Goal: Navigation & Orientation: Find specific page/section

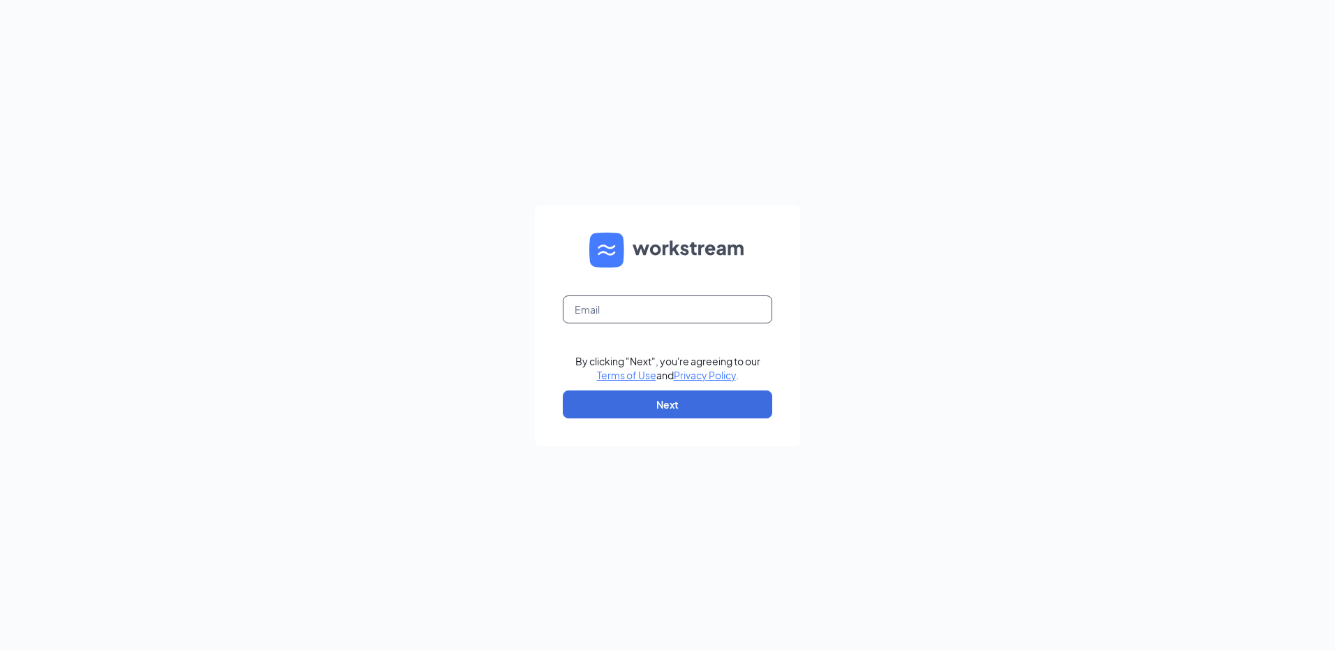
click at [701, 315] on input "text" at bounding box center [667, 309] width 209 height 28
click at [602, 552] on div "Email field is required By clicking "Next", you're agreeing to our Terms of Use…" at bounding box center [667, 325] width 1335 height 651
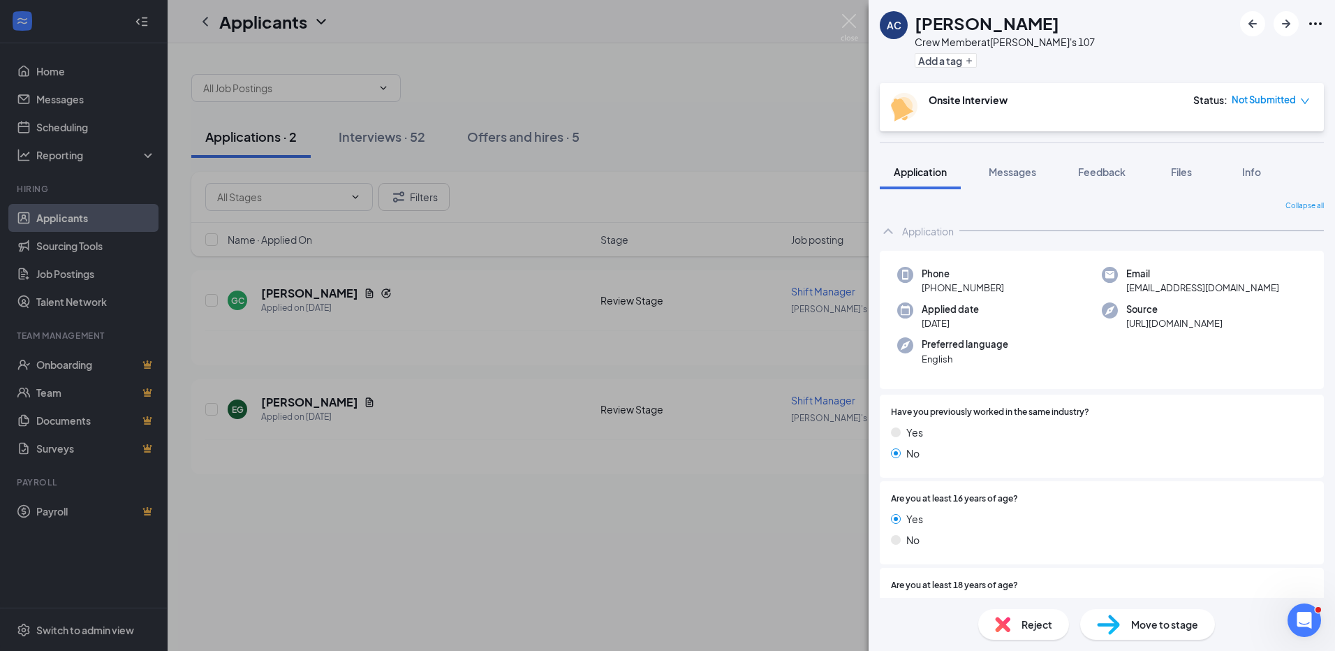
click at [707, 506] on div "AC [PERSON_NAME] Member at [PERSON_NAME]'s 107 Add a tag Onsite Interview Statu…" at bounding box center [667, 325] width 1335 height 651
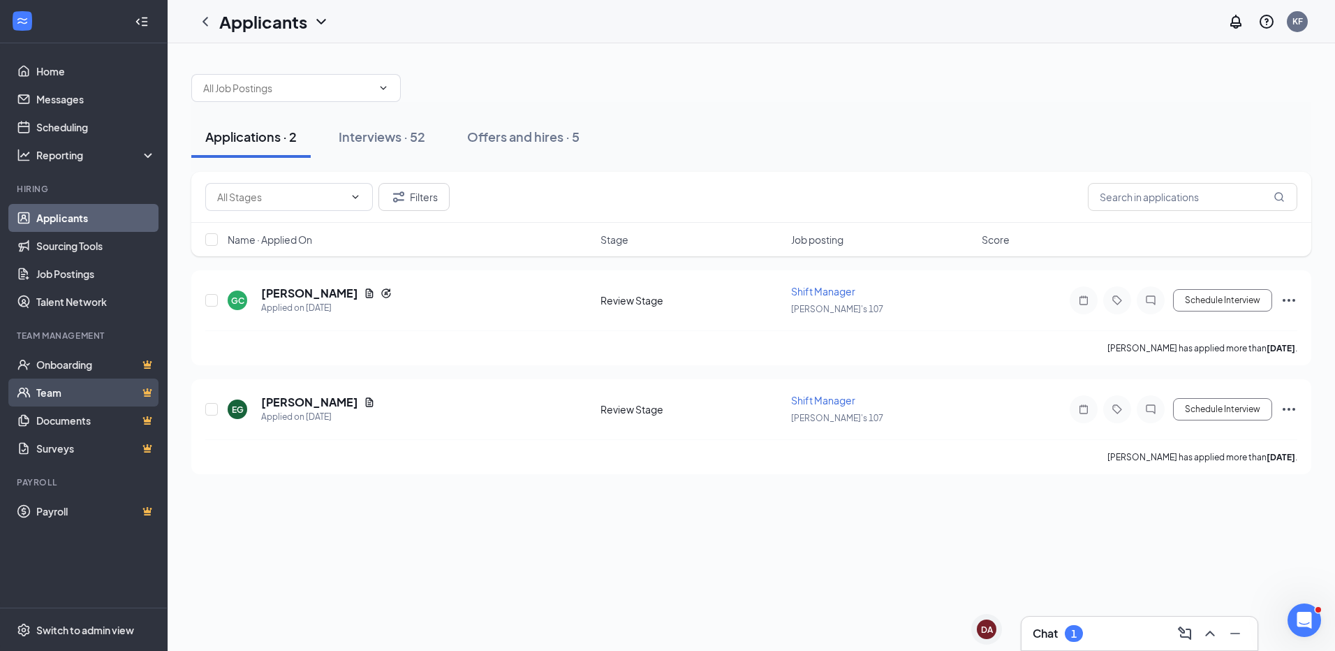
click at [47, 399] on link "Team" at bounding box center [95, 392] width 119 height 28
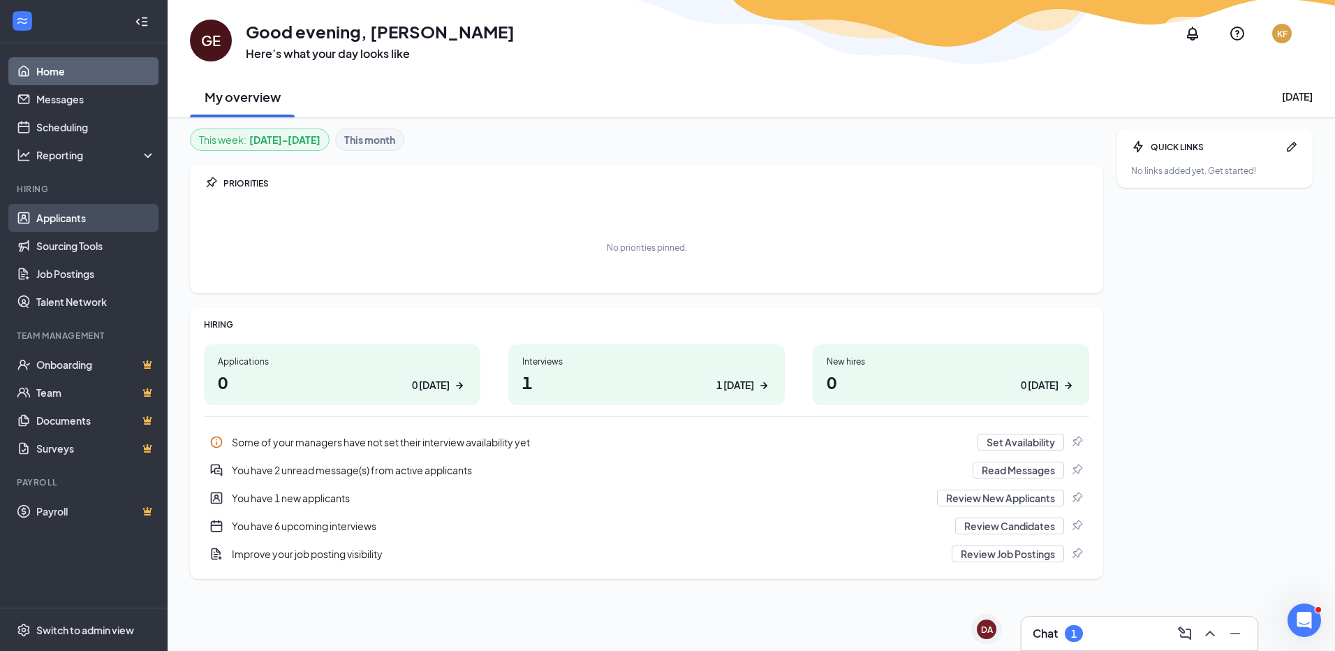
click at [99, 225] on link "Applicants" at bounding box center [95, 218] width 119 height 28
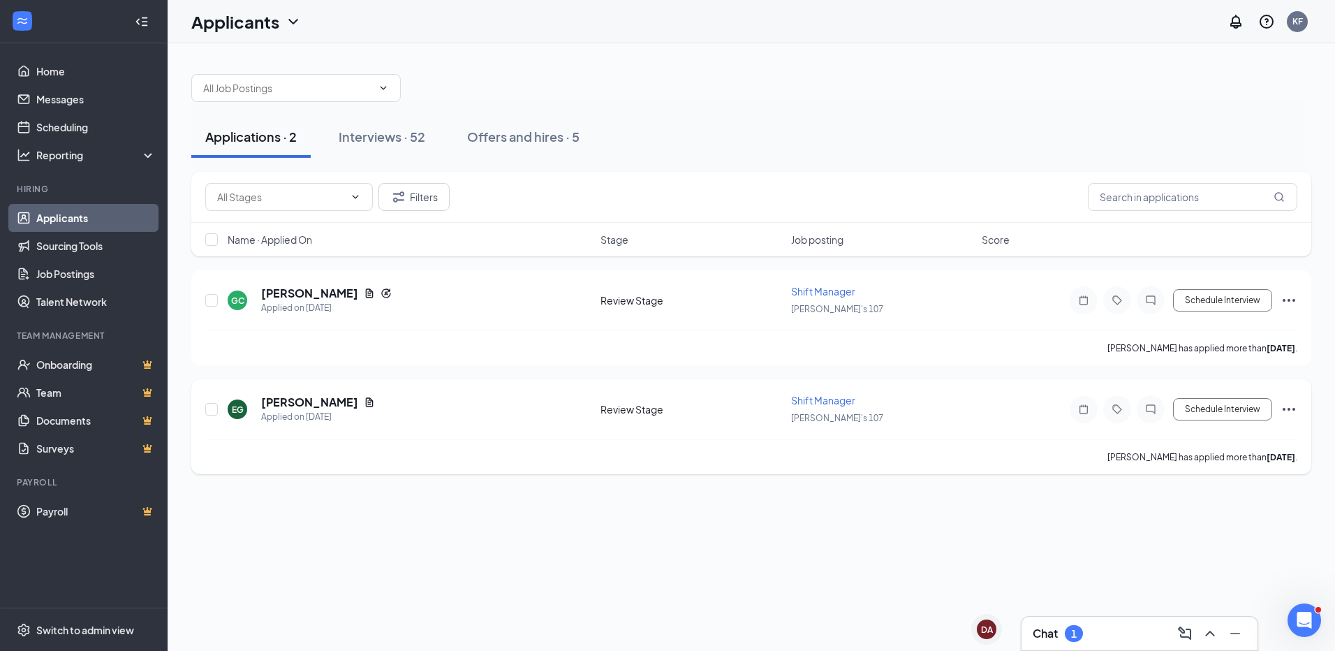
click at [950, 418] on div "[PERSON_NAME]'s 107" at bounding box center [882, 417] width 182 height 15
click at [360, 414] on div "EG Ericka Gunter Applied on Aug 27" at bounding box center [410, 409] width 365 height 29
click at [1288, 413] on icon "Ellipses" at bounding box center [1289, 409] width 17 height 17
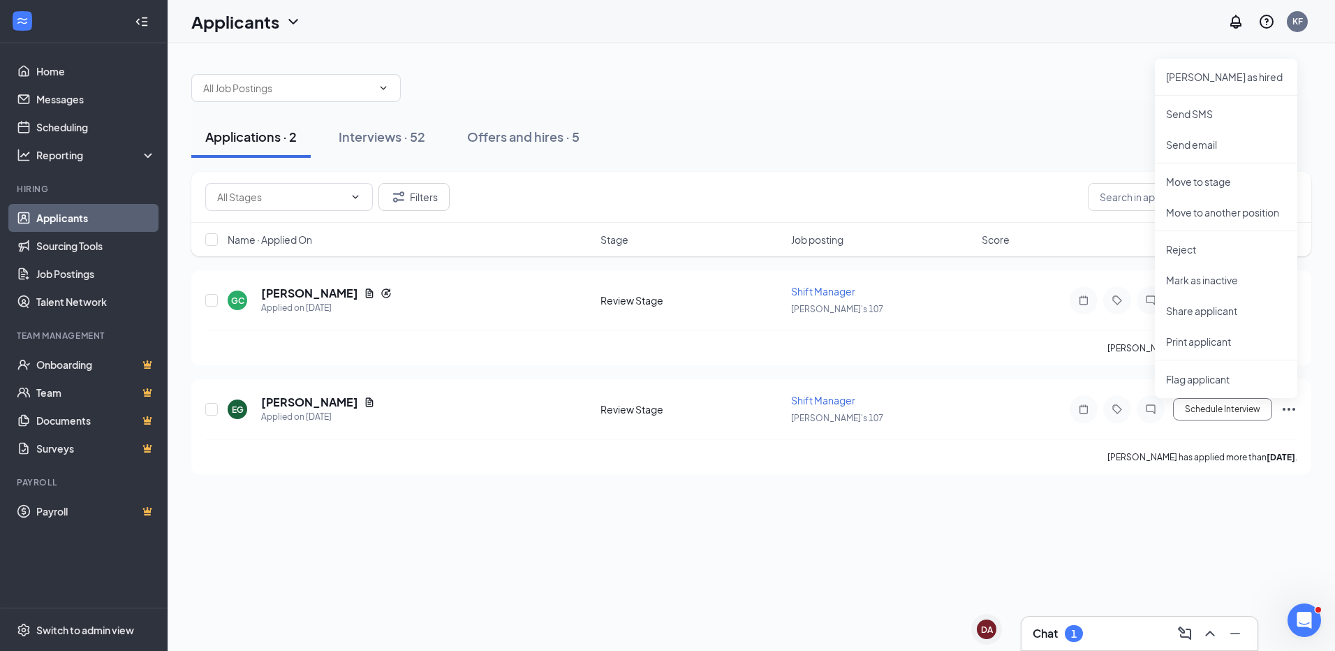
drag, startPoint x: 770, startPoint y: 503, endPoint x: 744, endPoint y: 506, distance: 25.3
click at [770, 503] on div "Applications · 2 Interviews · 52 Offers and hires · 5 Filters Name · Applied On…" at bounding box center [752, 347] width 1168 height 608
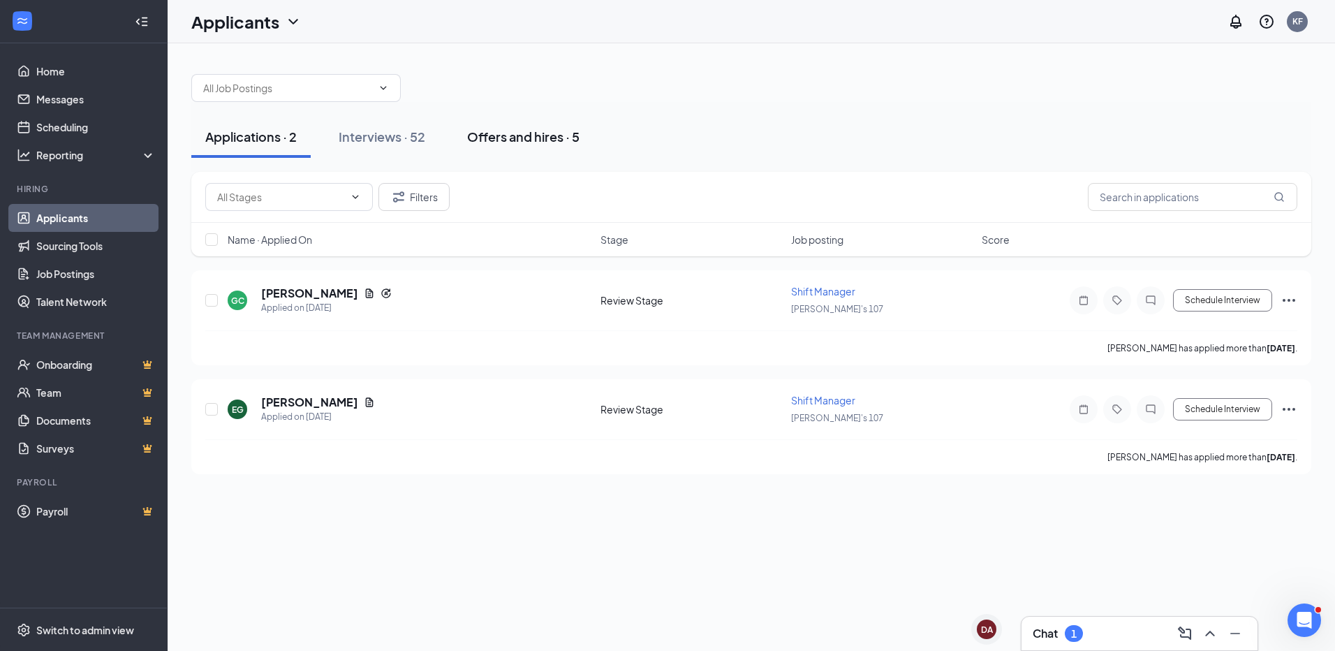
click at [501, 137] on div "Offers and hires · 5" at bounding box center [523, 136] width 112 height 17
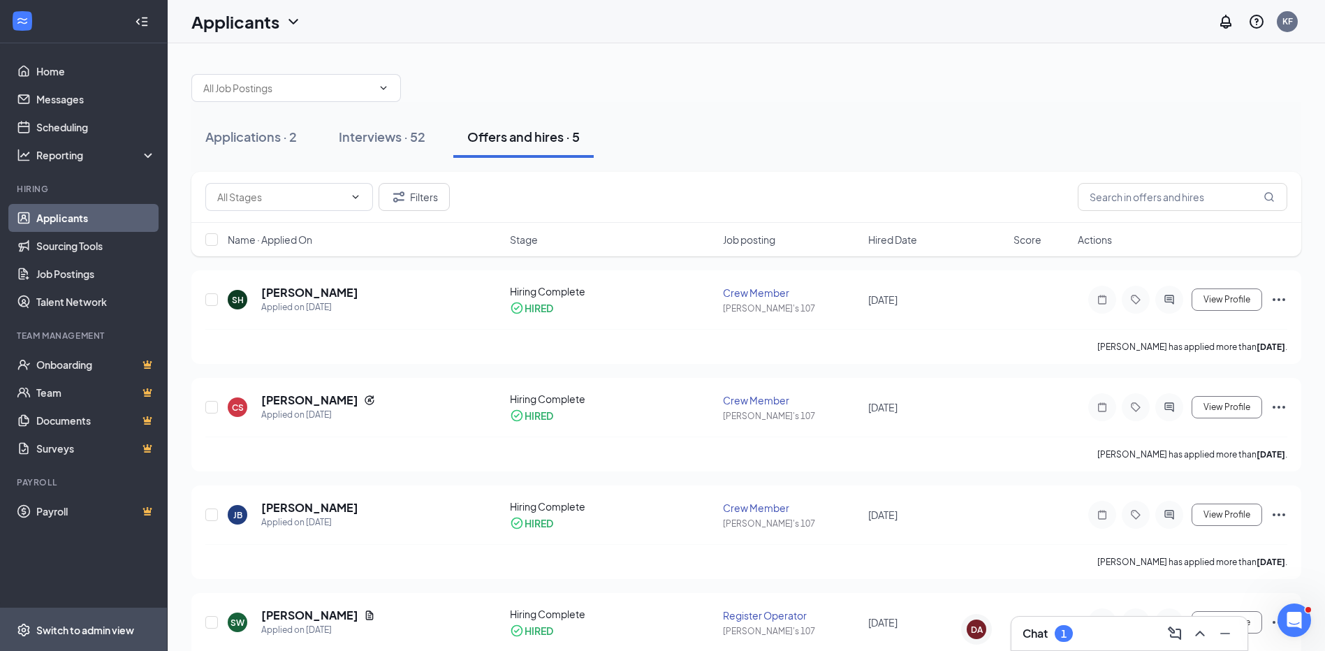
drag, startPoint x: 90, startPoint y: 605, endPoint x: 105, endPoint y: 616, distance: 18.4
click at [105, 616] on div "Home Messages Scheduling Reporting Hiring Applicants Sourcing Tools Job Posting…" at bounding box center [84, 347] width 168 height 608
drag, startPoint x: 105, startPoint y: 616, endPoint x: 55, endPoint y: 583, distance: 59.5
click at [55, 583] on ul "Home Messages Scheduling Reporting Hiring Applicants Sourcing Tools Job Posting…" at bounding box center [83, 325] width 167 height 564
